Goal: Information Seeking & Learning: Learn about a topic

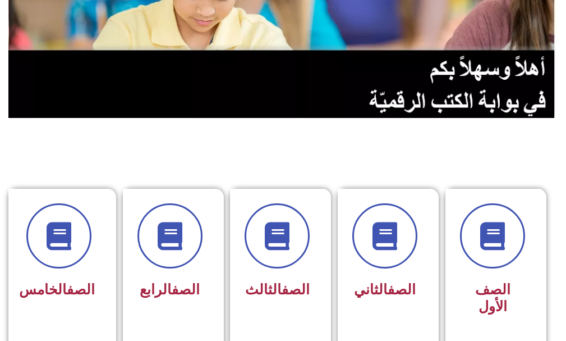
scroll to position [168, 0]
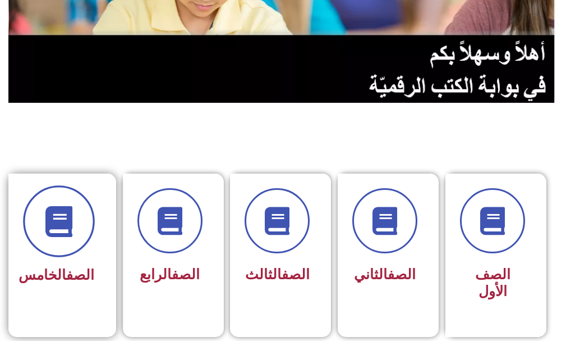
click at [66, 211] on icon at bounding box center [58, 221] width 31 height 31
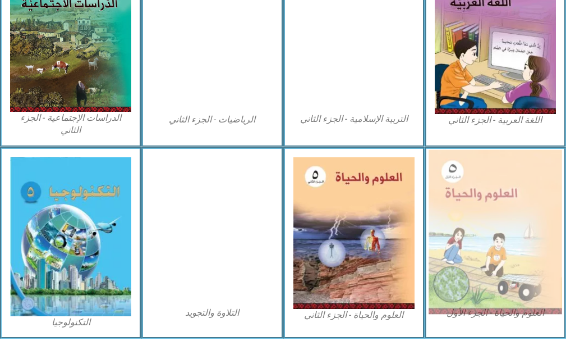
scroll to position [672, 0]
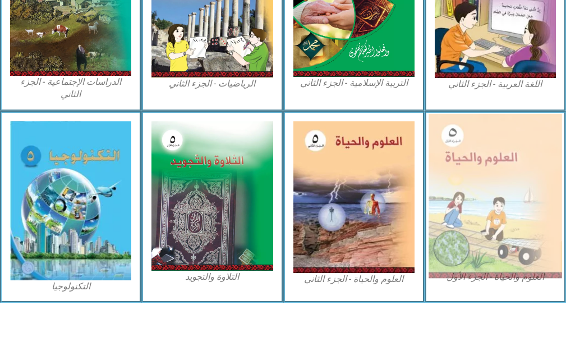
click at [502, 223] on img at bounding box center [496, 195] width 134 height 164
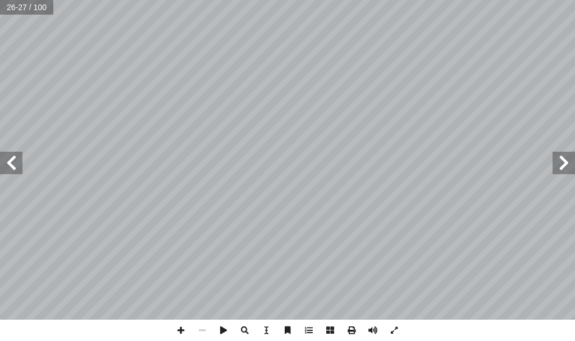
click at [558, 163] on span at bounding box center [563, 163] width 22 height 22
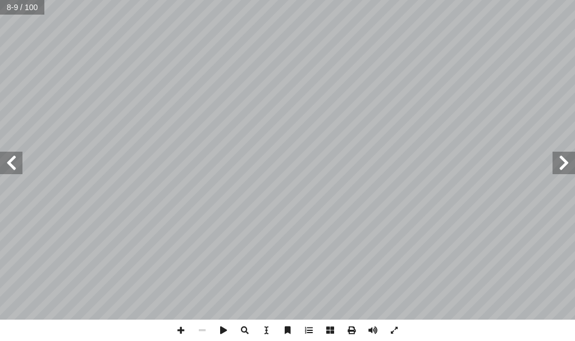
click at [17, 157] on span at bounding box center [11, 163] width 22 height 22
drag, startPoint x: 12, startPoint y: 159, endPoint x: 4, endPoint y: 160, distance: 7.4
click at [6, 160] on span at bounding box center [11, 163] width 22 height 22
click at [564, 162] on span at bounding box center [563, 163] width 22 height 22
click at [20, 163] on span at bounding box center [11, 163] width 22 height 22
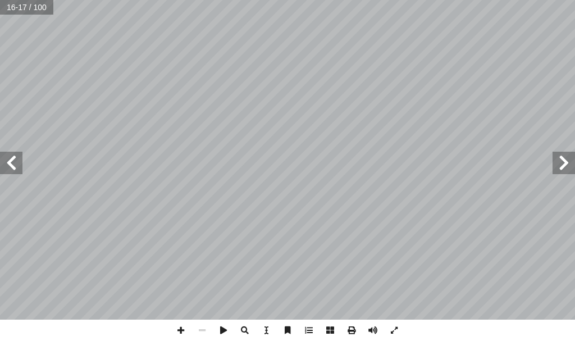
click at [574, 159] on span at bounding box center [563, 163] width 22 height 22
click at [15, 167] on div "٨ ١ . .__________________________________ ــة؟ ّ ــم الــذي اكتشــف الخلي ِ مــ…" at bounding box center [287, 159] width 575 height 319
click at [185, 329] on span at bounding box center [180, 329] width 21 height 21
click at [8, 171] on div "١٠ جيب: أ ا تية و آ ور ال� ّ الص ُ ل ّ م أ ا َ ت أ ا * ١ . .___________________…" at bounding box center [287, 159] width 575 height 319
